Goal: Complete application form

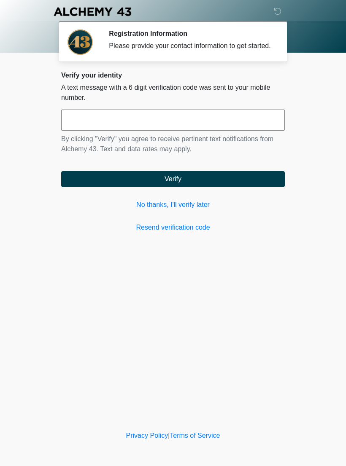
click at [198, 127] on input "text" at bounding box center [173, 120] width 224 height 21
type input "******"
click at [243, 187] on button "Verify" at bounding box center [173, 179] width 224 height 16
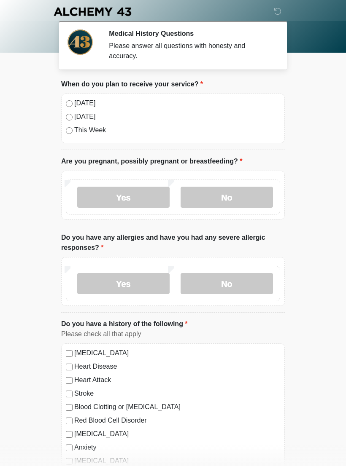
click at [84, 106] on label "[DATE]" at bounding box center [177, 103] width 206 height 10
click at [229, 197] on label "No" at bounding box center [227, 197] width 92 height 21
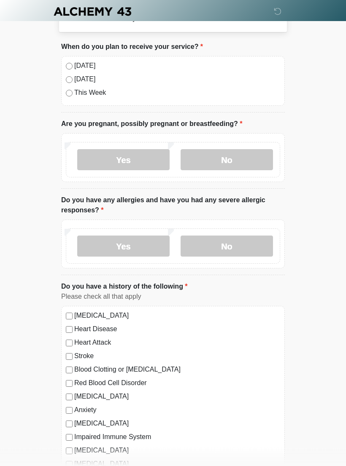
scroll to position [38, 0]
click at [142, 247] on label "Yes" at bounding box center [123, 245] width 92 height 21
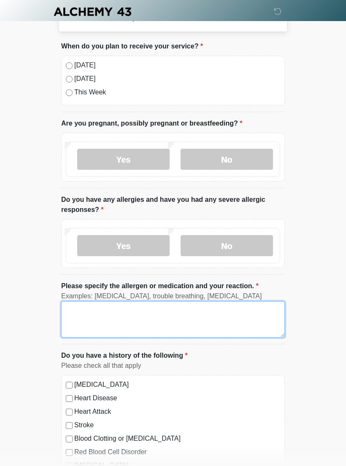
click at [183, 317] on textarea "Please specify the allergen or medication and your reaction." at bounding box center [173, 320] width 224 height 36
type textarea "**********"
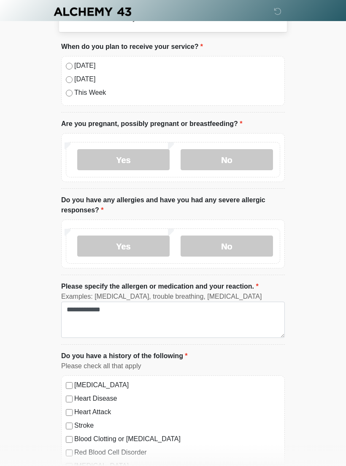
click at [306, 291] on body "‎ ‎ ‎ ‎ Medical History Questions Please answer all questions with honesty and …" at bounding box center [173, 195] width 346 height 466
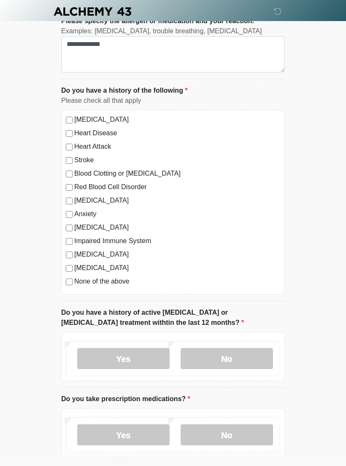
scroll to position [310, 0]
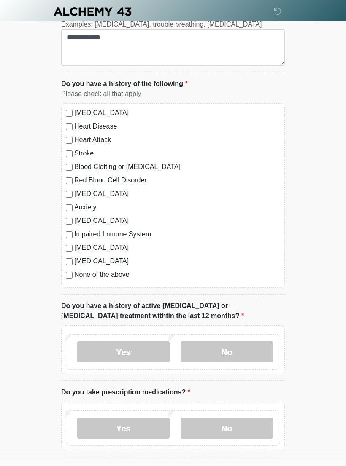
click at [243, 351] on label "No" at bounding box center [227, 352] width 92 height 21
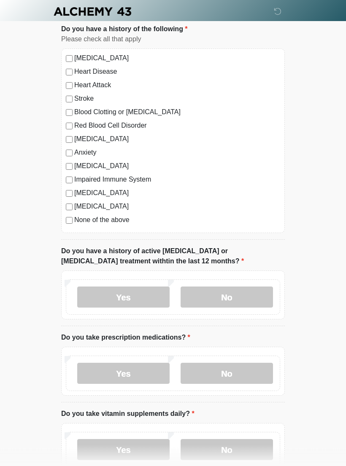
scroll to position [368, 0]
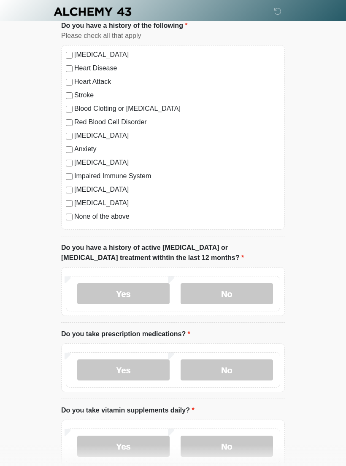
click at [138, 364] on label "Yes" at bounding box center [123, 370] width 92 height 21
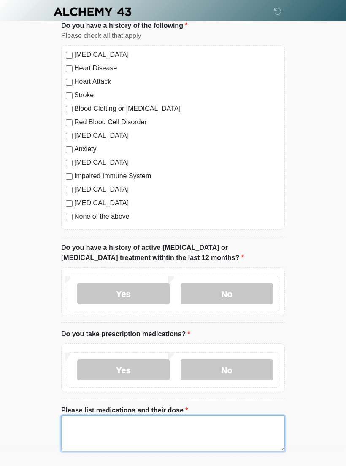
click at [154, 434] on textarea "Please list medications and their dose" at bounding box center [173, 434] width 224 height 36
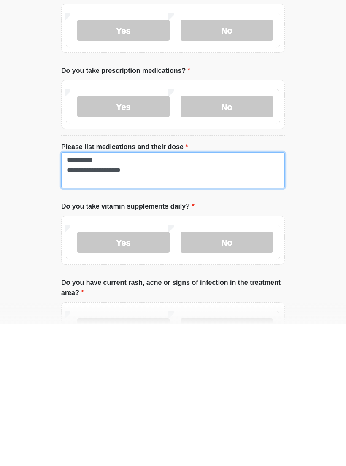
click at [117, 294] on textarea "**********" at bounding box center [173, 312] width 224 height 36
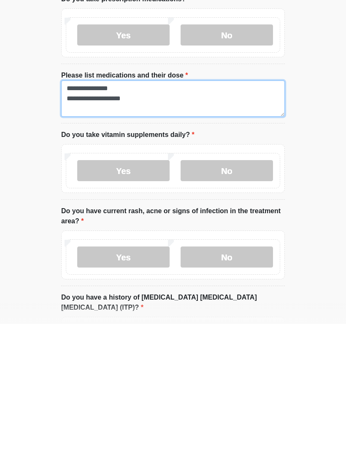
type textarea "**********"
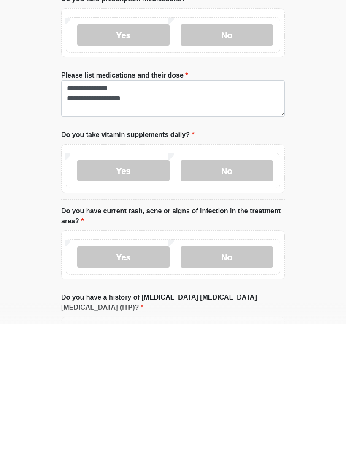
click at [247, 302] on label "No" at bounding box center [227, 312] width 92 height 21
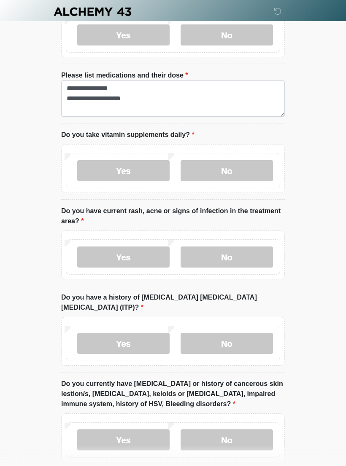
click at [238, 254] on label "No" at bounding box center [227, 257] width 92 height 21
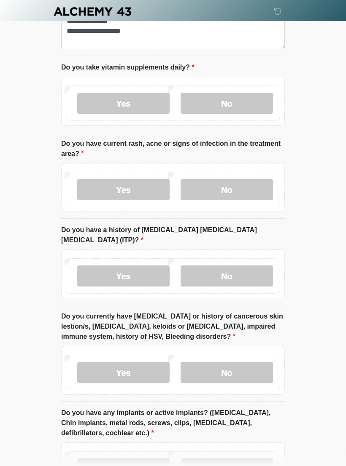
scroll to position [771, 0]
click at [244, 266] on label "No" at bounding box center [227, 276] width 92 height 21
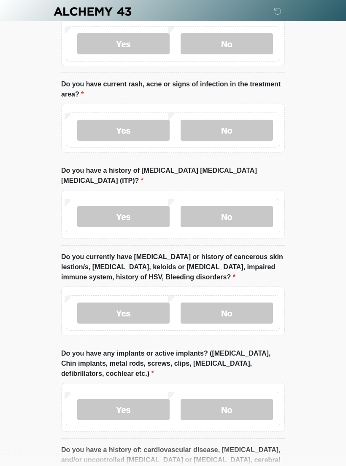
scroll to position [830, 0]
click at [232, 303] on label "No" at bounding box center [227, 313] width 92 height 21
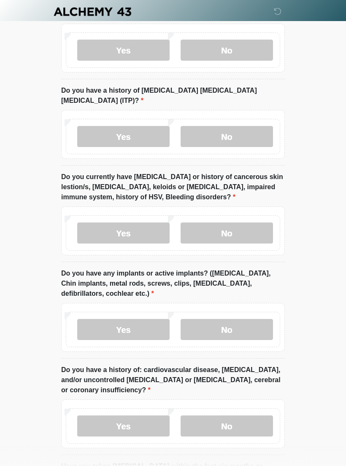
scroll to position [930, 0]
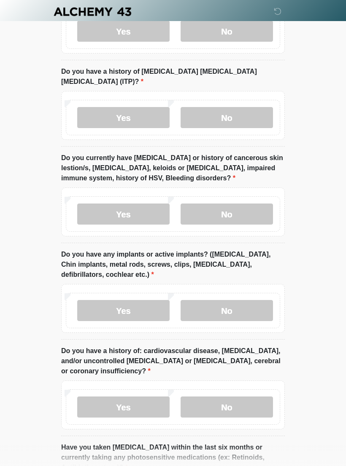
click at [250, 300] on label "No" at bounding box center [227, 310] width 92 height 21
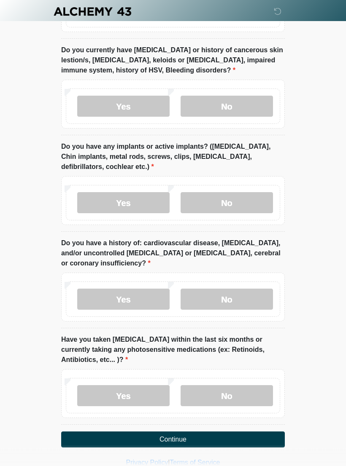
scroll to position [1038, 0]
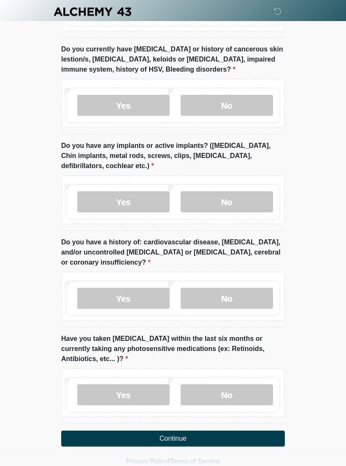
click at [242, 288] on label "No" at bounding box center [227, 298] width 92 height 21
click at [237, 385] on label "No" at bounding box center [227, 395] width 92 height 21
click at [207, 431] on button "Continue" at bounding box center [173, 439] width 224 height 16
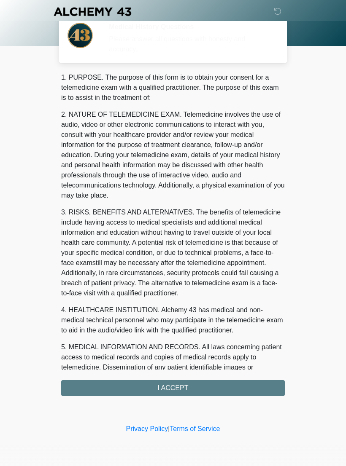
scroll to position [0, 0]
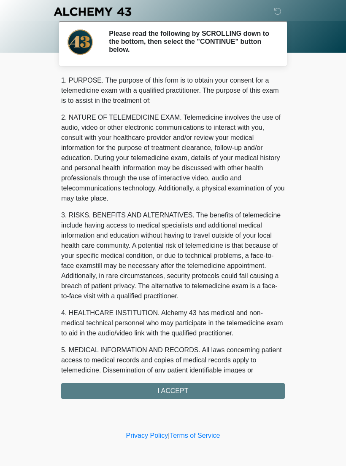
click at [207, 392] on div "1. PURPOSE. The purpose of this form is to obtain your consent for a telemedici…" at bounding box center [173, 237] width 224 height 324
click at [186, 392] on div "1. PURPOSE. The purpose of this form is to obtain your consent for a telemedici…" at bounding box center [173, 237] width 224 height 324
click at [166, 394] on div "1. PURPOSE. The purpose of this form is to obtain your consent for a telemedici…" at bounding box center [173, 237] width 224 height 324
click at [170, 393] on div "1. PURPOSE. The purpose of this form is to obtain your consent for a telemedici…" at bounding box center [173, 237] width 224 height 324
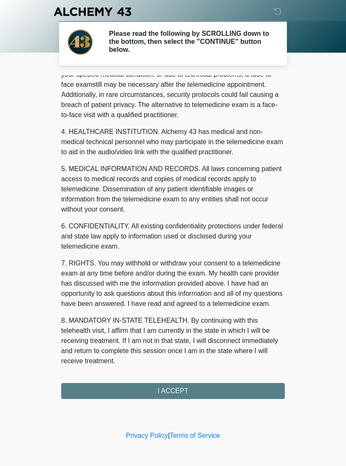
scroll to position [191, 0]
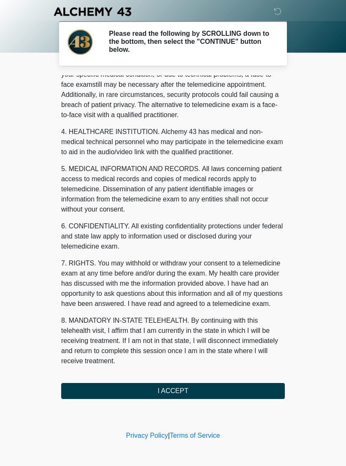
click at [178, 394] on button "I ACCEPT" at bounding box center [173, 391] width 224 height 16
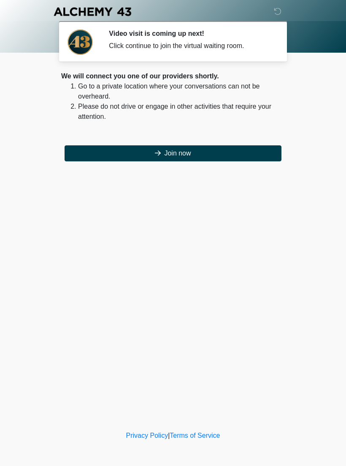
click at [213, 154] on button "Join now" at bounding box center [173, 154] width 217 height 16
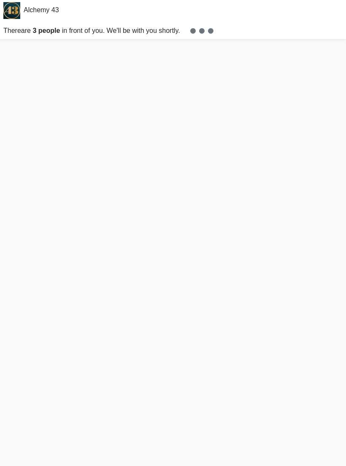
scroll to position [1, 0]
